Goal: Task Accomplishment & Management: Manage account settings

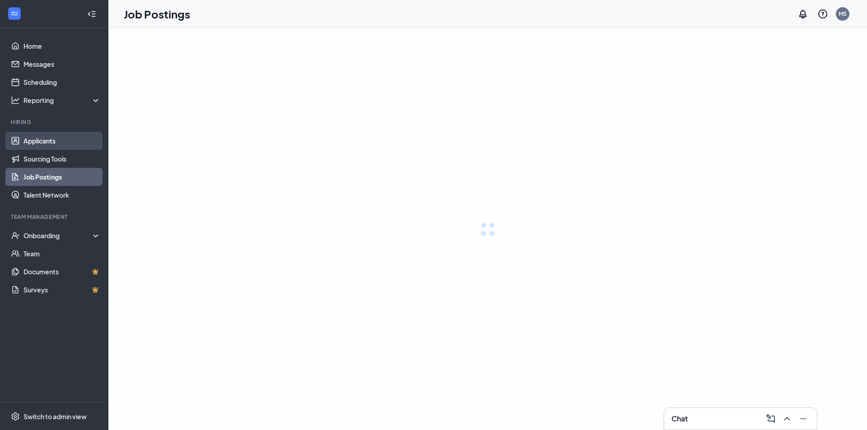
click at [41, 134] on link "Applicants" at bounding box center [61, 141] width 77 height 18
click at [39, 139] on link "Applicants" at bounding box center [61, 141] width 77 height 18
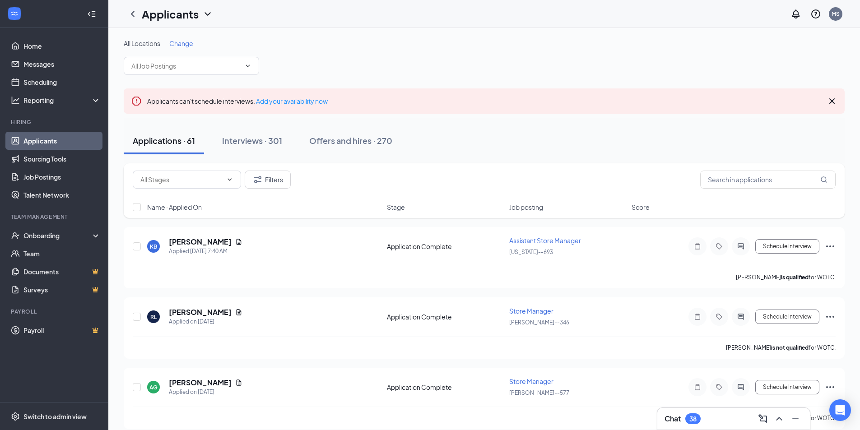
click at [704, 415] on div "Chat 38" at bounding box center [734, 419] width 138 height 14
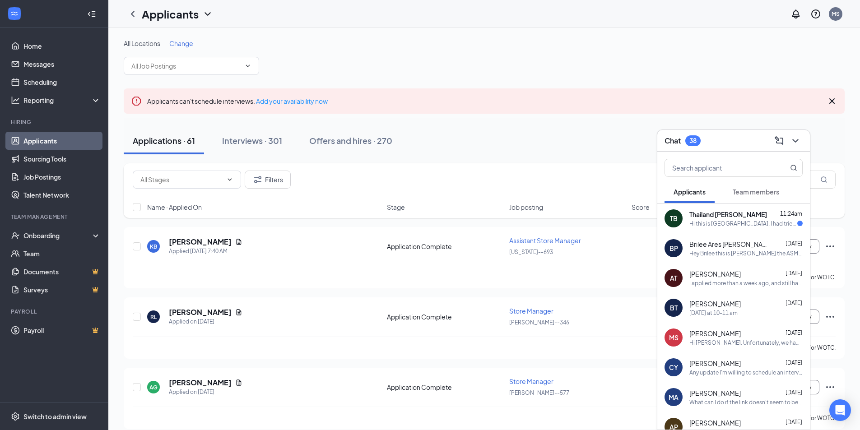
click at [749, 225] on div "Hi this is [GEOGRAPHIC_DATA], I had tried to call [DATE] but no one answered. I…" at bounding box center [744, 224] width 108 height 8
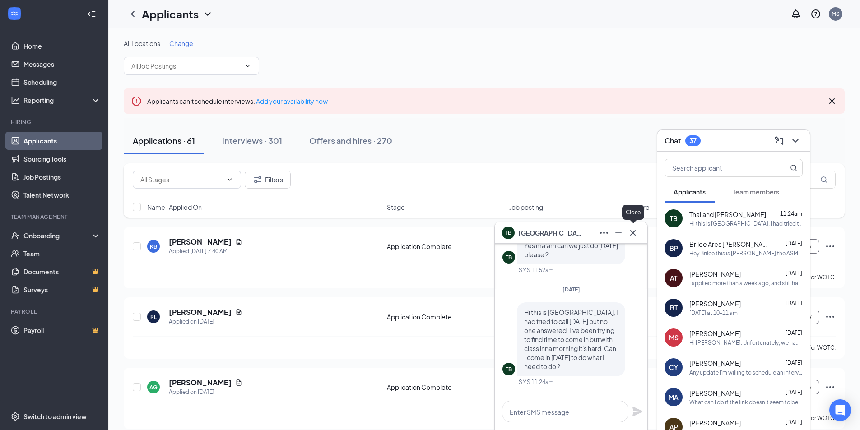
click at [635, 235] on icon "Cross" at bounding box center [632, 232] width 5 height 5
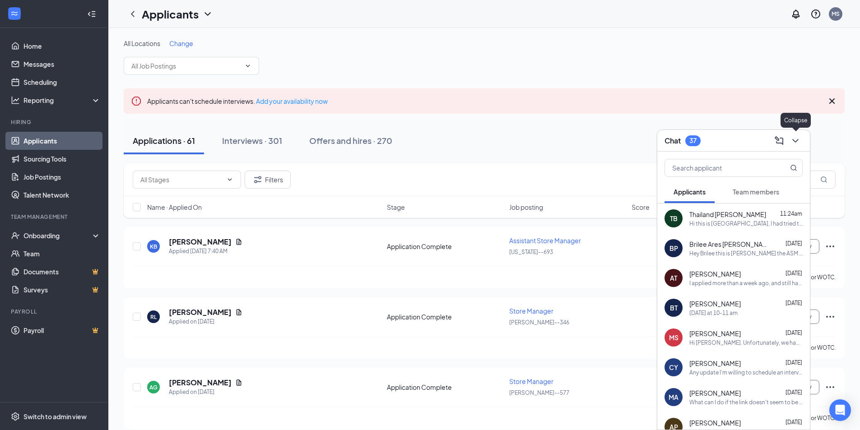
click at [802, 147] on button at bounding box center [796, 141] width 14 height 14
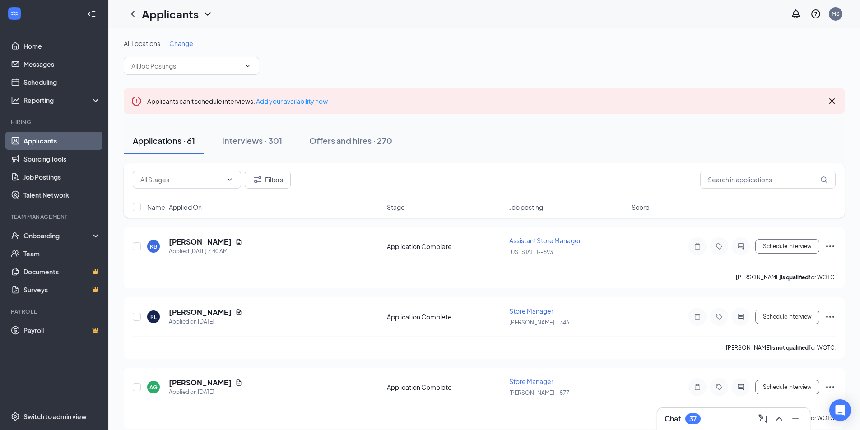
click at [262, 157] on div "Applications · 61 Interviews · 301 Offers and hires · 270" at bounding box center [484, 140] width 721 height 45
click at [180, 380] on h5 "[PERSON_NAME]" at bounding box center [200, 383] width 63 height 10
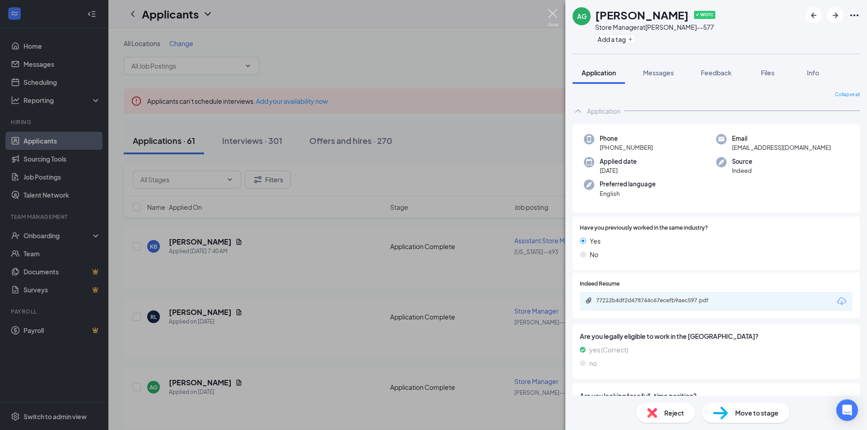
click at [552, 9] on img at bounding box center [552, 18] width 11 height 18
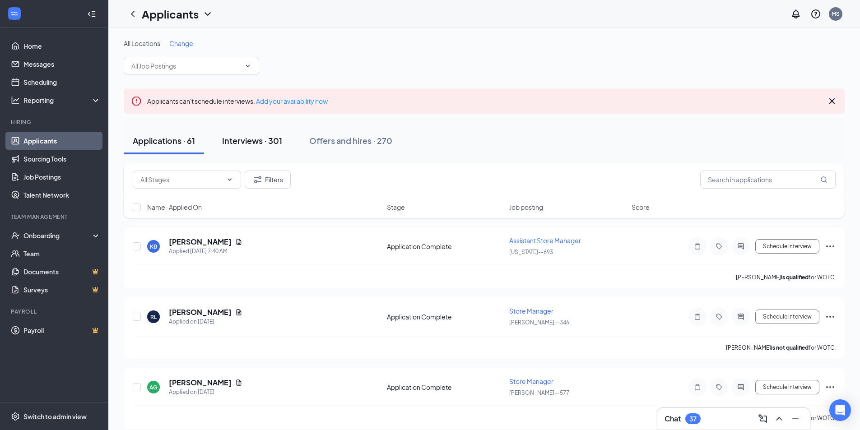
click at [244, 147] on button "Interviews · 301" at bounding box center [252, 140] width 78 height 27
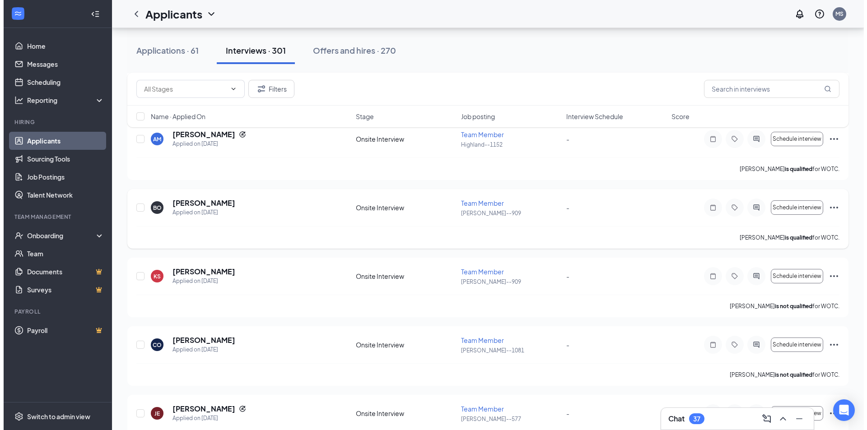
scroll to position [677, 0]
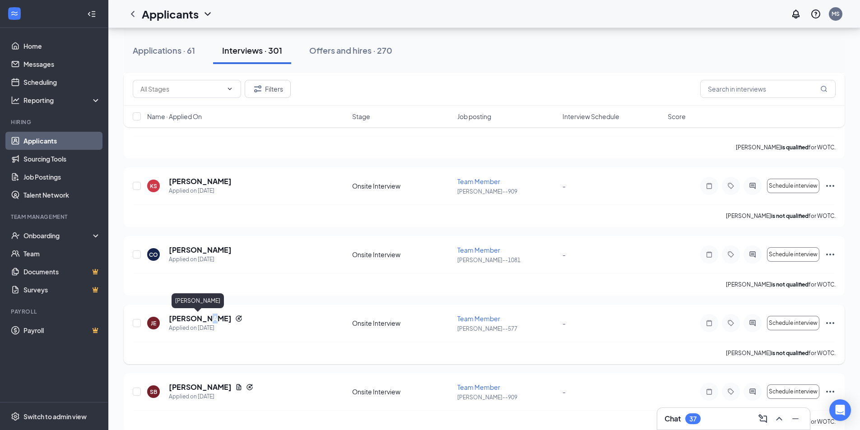
click at [204, 318] on h5 "[PERSON_NAME]" at bounding box center [200, 319] width 63 height 10
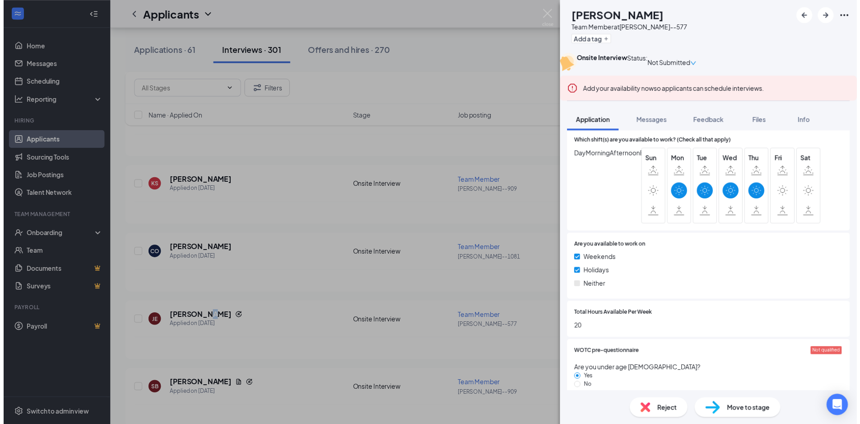
scroll to position [497, 0]
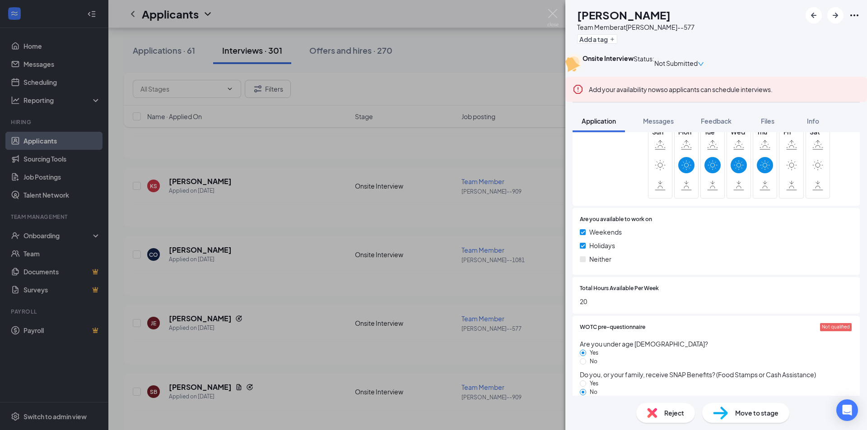
click at [559, 19] on div "JE [PERSON_NAME] Team Member at [GEOGRAPHIC_DATA]--577 Add a tag Onsite Intervi…" at bounding box center [433, 215] width 867 height 430
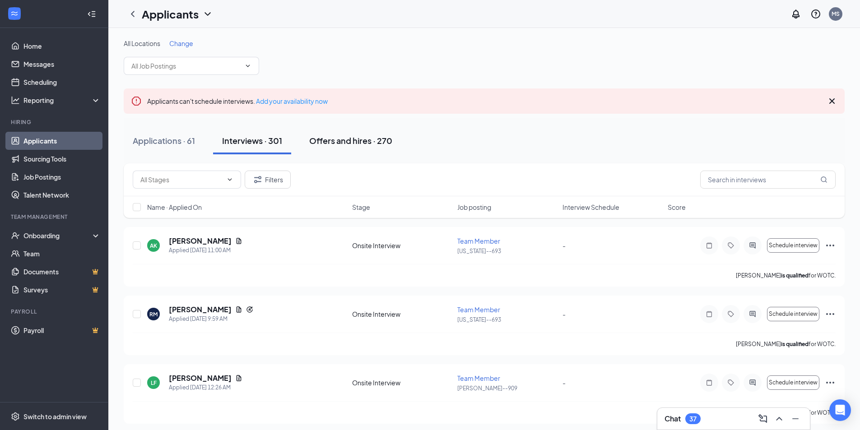
click at [363, 140] on div "Offers and hires · 270" at bounding box center [350, 140] width 83 height 11
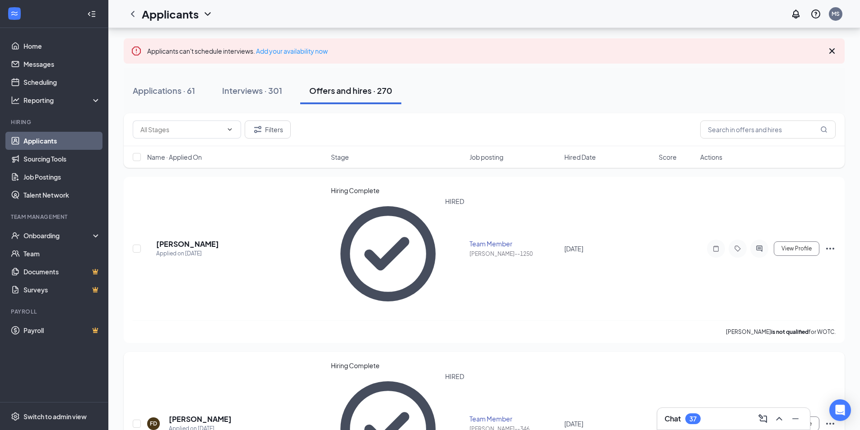
scroll to position [181, 0]
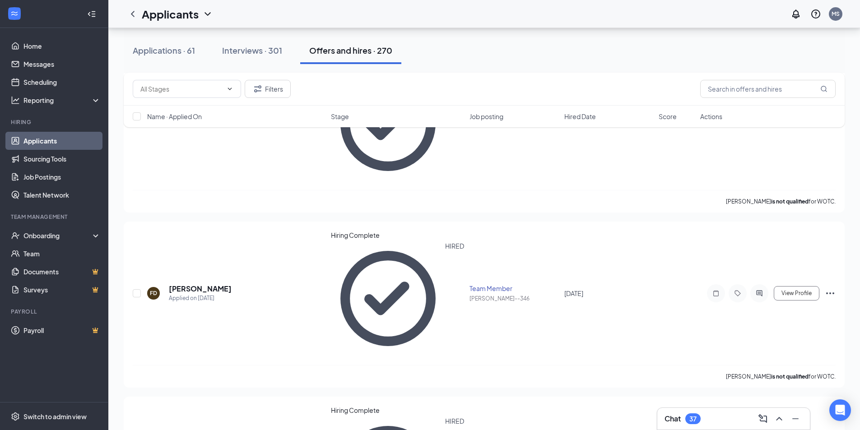
drag, startPoint x: 400, startPoint y: 274, endPoint x: 159, endPoint y: 264, distance: 240.5
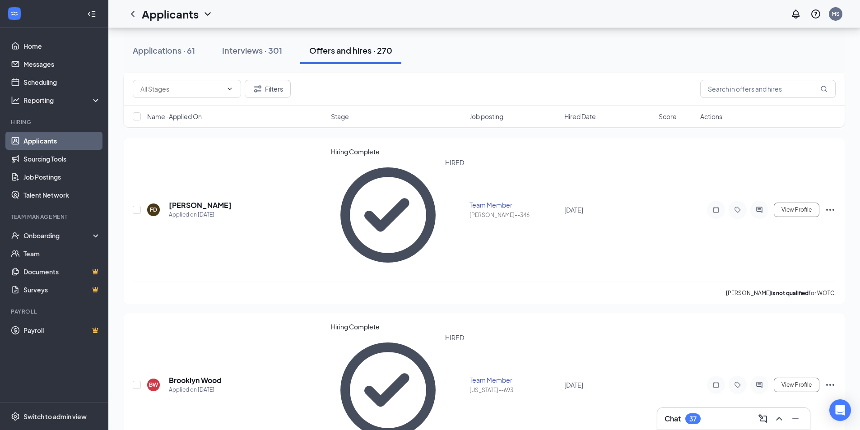
scroll to position [271, 0]
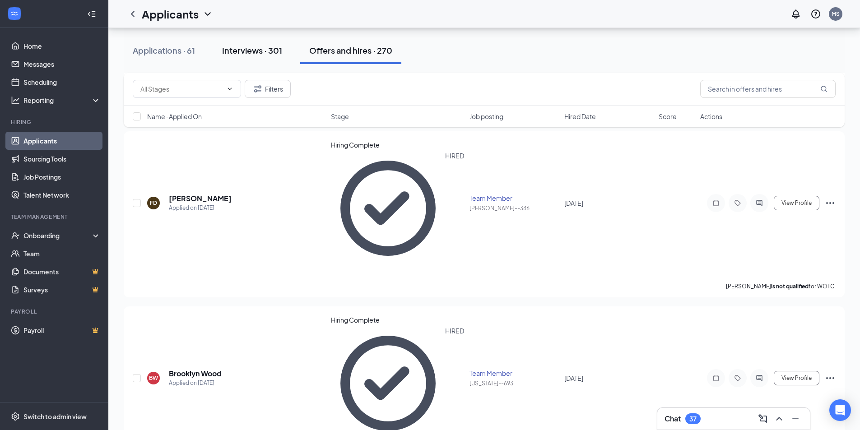
click at [257, 48] on div "Interviews · 301" at bounding box center [252, 50] width 60 height 11
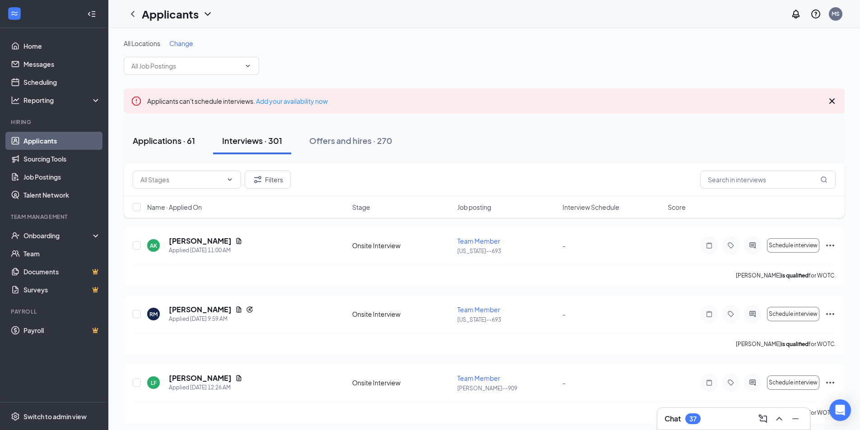
click at [158, 140] on div "Applications · 61" at bounding box center [164, 140] width 62 height 11
